Goal: Information Seeking & Learning: Learn about a topic

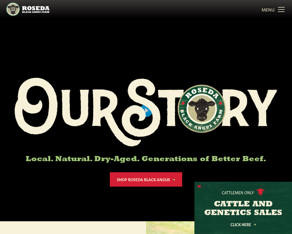
click at [199, 187] on button "X" at bounding box center [200, 187] width 4 height 6
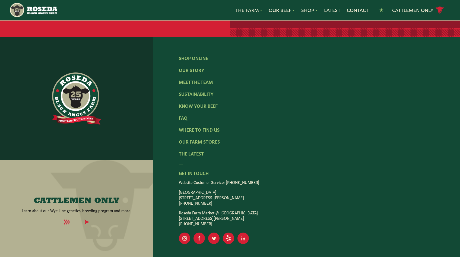
scroll to position [881, 0]
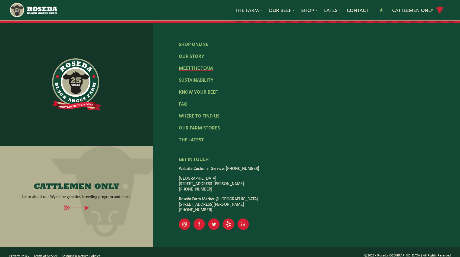
click at [193, 65] on link "Meet The Team" at bounding box center [196, 68] width 34 height 6
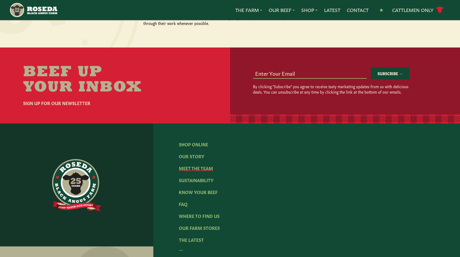
scroll to position [684, 0]
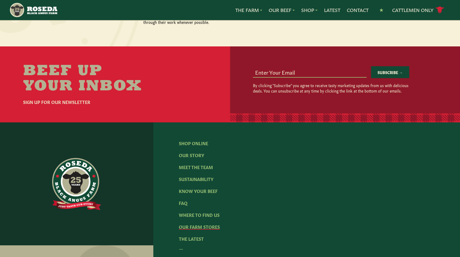
click at [205, 224] on link "Our Farm Stores" at bounding box center [199, 227] width 41 height 6
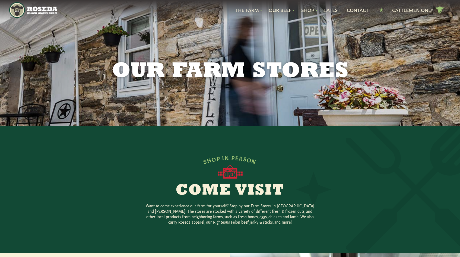
click at [292, 10] on polygon "Main Navigation" at bounding box center [381, 10] width 4 height 4
click at [292, 9] on link "Cattlemen Only cattle icon copy Created with Sketch." at bounding box center [418, 9] width 52 height 9
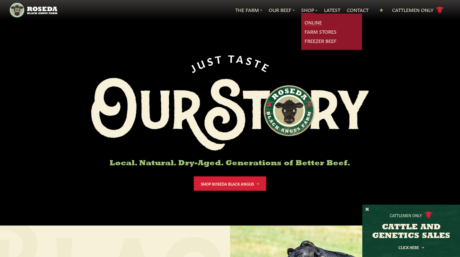
click at [313, 23] on link "Online" at bounding box center [312, 22] width 17 height 7
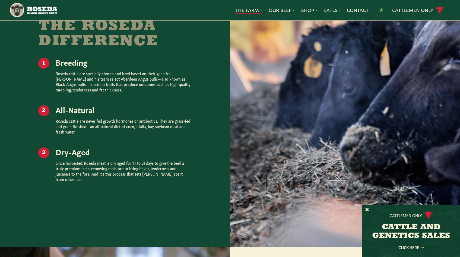
scroll to position [751, 0]
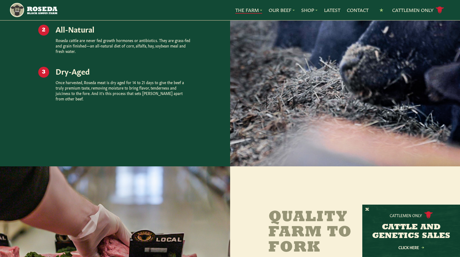
drag, startPoint x: 464, startPoint y: 73, endPoint x: 464, endPoint y: 119, distance: 46.1
click at [460, 119] on html "preloader Created with Sketch. The Farm Our Story Meet The Team Sustainability …" at bounding box center [230, 168] width 460 height 1977
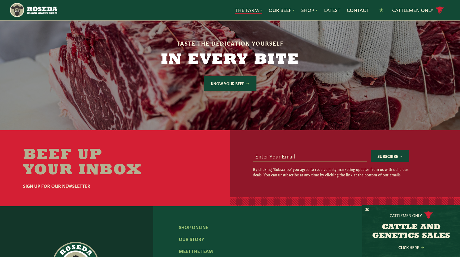
scroll to position [1530, 0]
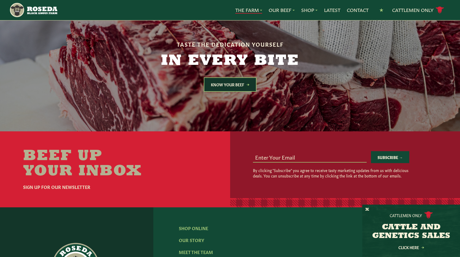
click at [250, 77] on link "Know Your Beef" at bounding box center [230, 84] width 53 height 14
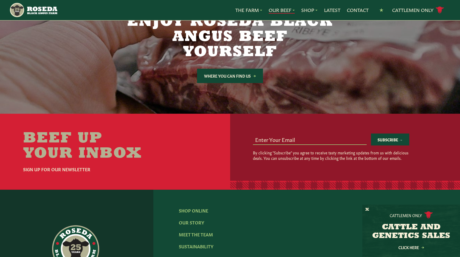
scroll to position [997, 0]
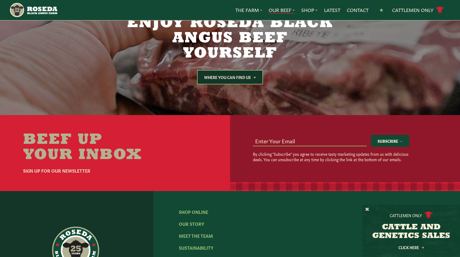
click at [254, 70] on link "Where You Can Find Us" at bounding box center [230, 77] width 66 height 14
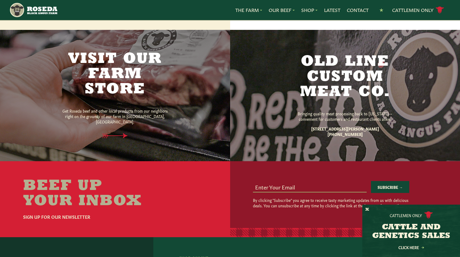
scroll to position [348, 0]
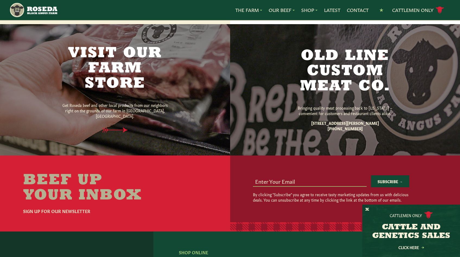
click at [394, 72] on h2 "Old Line Custom Meat Co." at bounding box center [345, 72] width 114 height 46
click at [358, 75] on h2 "Old Line Custom Meat Co." at bounding box center [345, 72] width 114 height 46
click at [372, 112] on p "Bringing quality meat processing back to Maryland – convenient for customers an…" at bounding box center [345, 110] width 114 height 11
click at [316, 80] on h2 "Old Line Custom Meat Co." at bounding box center [345, 72] width 114 height 46
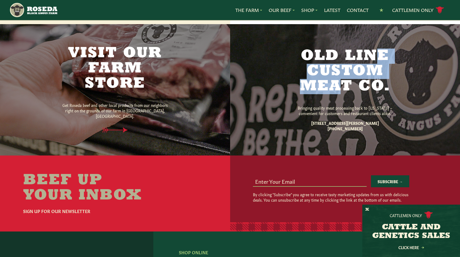
drag, startPoint x: 308, startPoint y: 60, endPoint x: 349, endPoint y: 79, distance: 45.6
click at [351, 79] on h2 "Old Line Custom Meat Co." at bounding box center [345, 72] width 114 height 46
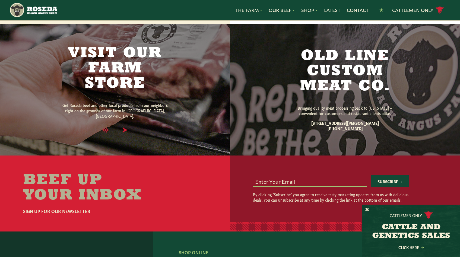
click at [280, 58] on div at bounding box center [345, 89] width 230 height 131
click at [324, 72] on h2 "Old Line Custom Meat Co." at bounding box center [345, 72] width 114 height 46
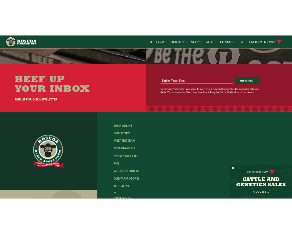
scroll to position [460, 0]
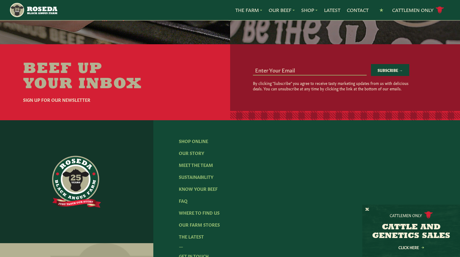
drag, startPoint x: 464, startPoint y: 152, endPoint x: 464, endPoint y: 187, distance: 35.5
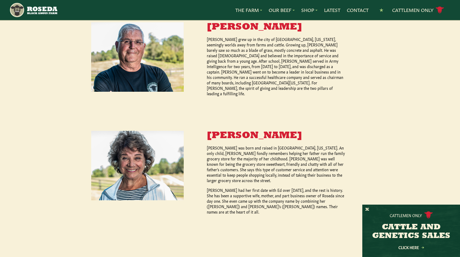
scroll to position [247, 0]
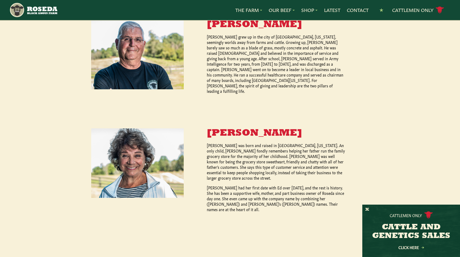
click at [279, 71] on p "[PERSON_NAME] grew up in the city of [GEOGRAPHIC_DATA], [US_STATE], seemingly w…" at bounding box center [276, 64] width 139 height 60
click at [160, 58] on img at bounding box center [137, 54] width 93 height 69
click at [237, 23] on h3 "[PERSON_NAME]" at bounding box center [276, 25] width 139 height 10
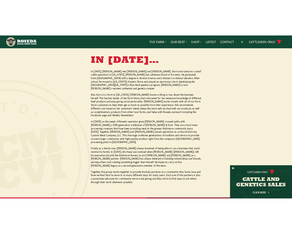
scroll to position [467, 0]
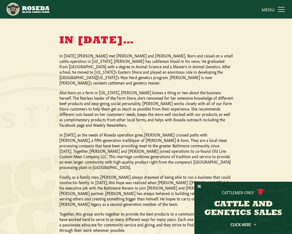
click at [174, 174] on p "Finally, as a family man, [PERSON_NAME] always dreamed of being able to run a b…" at bounding box center [146, 190] width 174 height 33
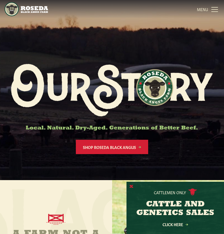
click at [131, 185] on button "X" at bounding box center [132, 187] width 4 height 6
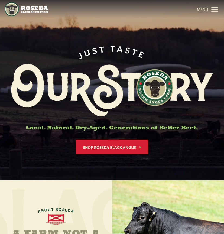
click at [214, 6] on link "MENU CLOSE" at bounding box center [208, 9] width 23 height 11
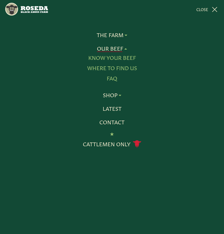
click at [114, 67] on link "Where To Find Us" at bounding box center [112, 68] width 50 height 7
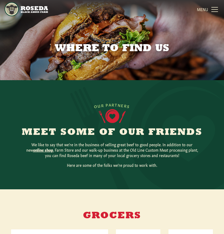
click at [189, 128] on h2 "Meet Some of Our Friends" at bounding box center [112, 133] width 208 height 10
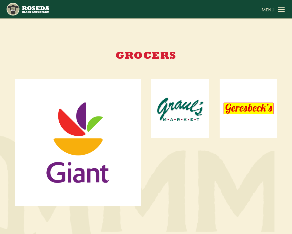
scroll to position [238, 0]
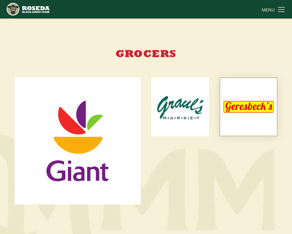
click at [224, 128] on img at bounding box center [248, 107] width 57 height 58
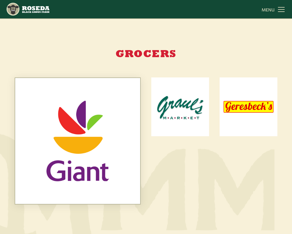
click at [79, 130] on img at bounding box center [77, 141] width 125 height 126
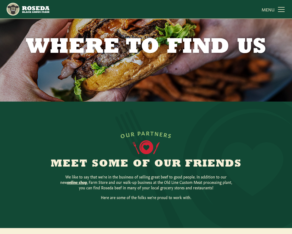
scroll to position [0, 0]
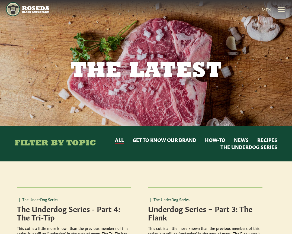
click at [178, 142] on button "Get to Know Our Brand" at bounding box center [165, 140] width 64 height 7
